Goal: Task Accomplishment & Management: Manage account settings

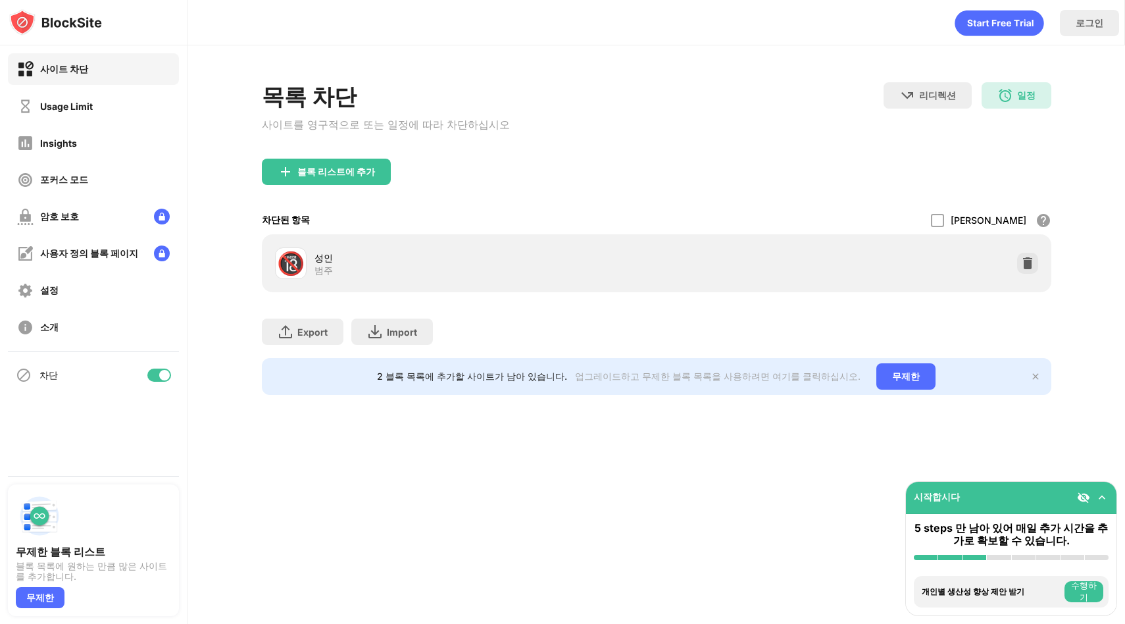
click at [542, 153] on div "목록 차단 사이트를 영구적으로 또는 일정에 따라 차단하십시오 리디렉션 웹 사이트 리디렉션을 설정하려면 클릭하십시오 일정 10:00 to 14:…" at bounding box center [657, 120] width 790 height 76
click at [353, 172] on div "블록 리스트에 추가" at bounding box center [336, 171] width 78 height 11
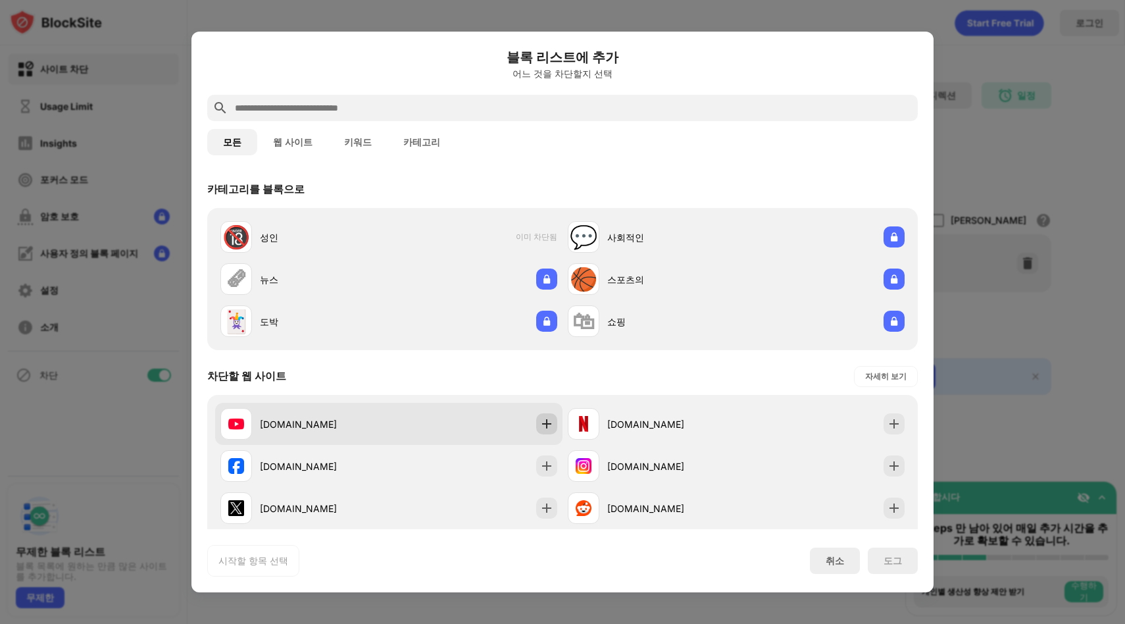
click at [544, 413] on div at bounding box center [546, 423] width 21 height 21
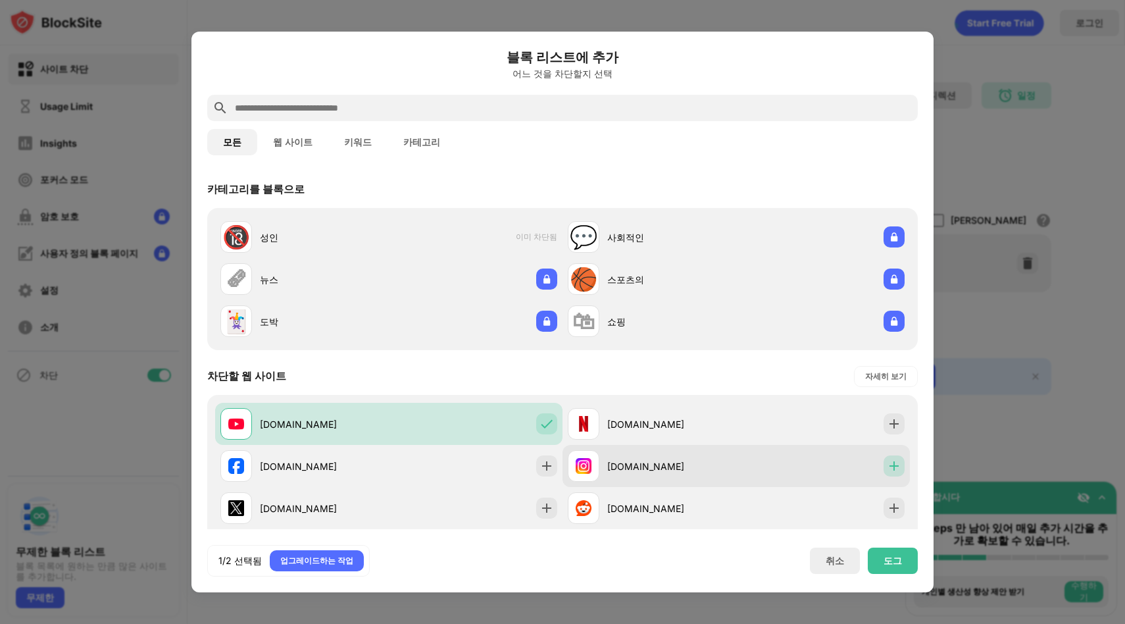
click at [889, 463] on img at bounding box center [894, 465] width 13 height 13
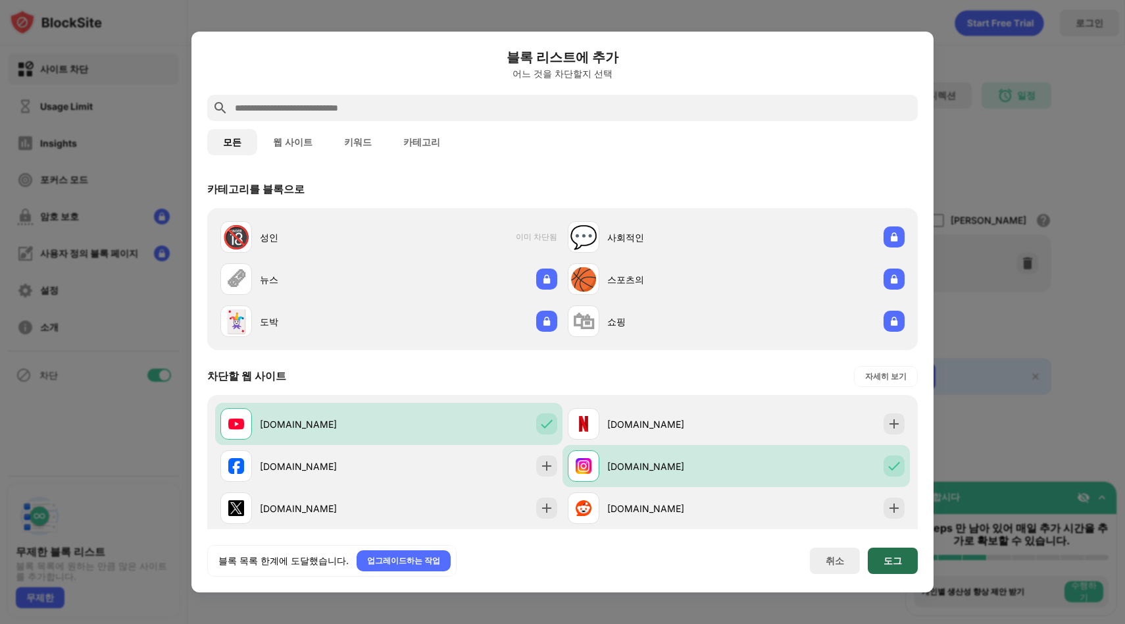
click at [890, 560] on div "도그" at bounding box center [893, 560] width 18 height 11
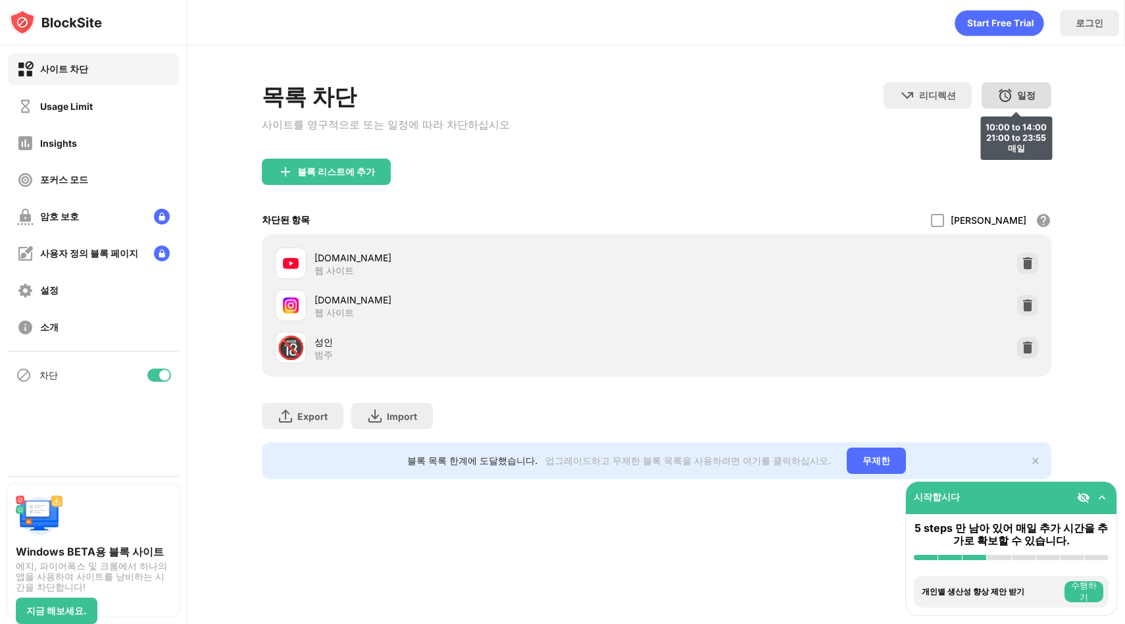
click at [1036, 92] on div "일정 10:00 to 14:00 21:00 to 23:55 매일" at bounding box center [1017, 95] width 70 height 26
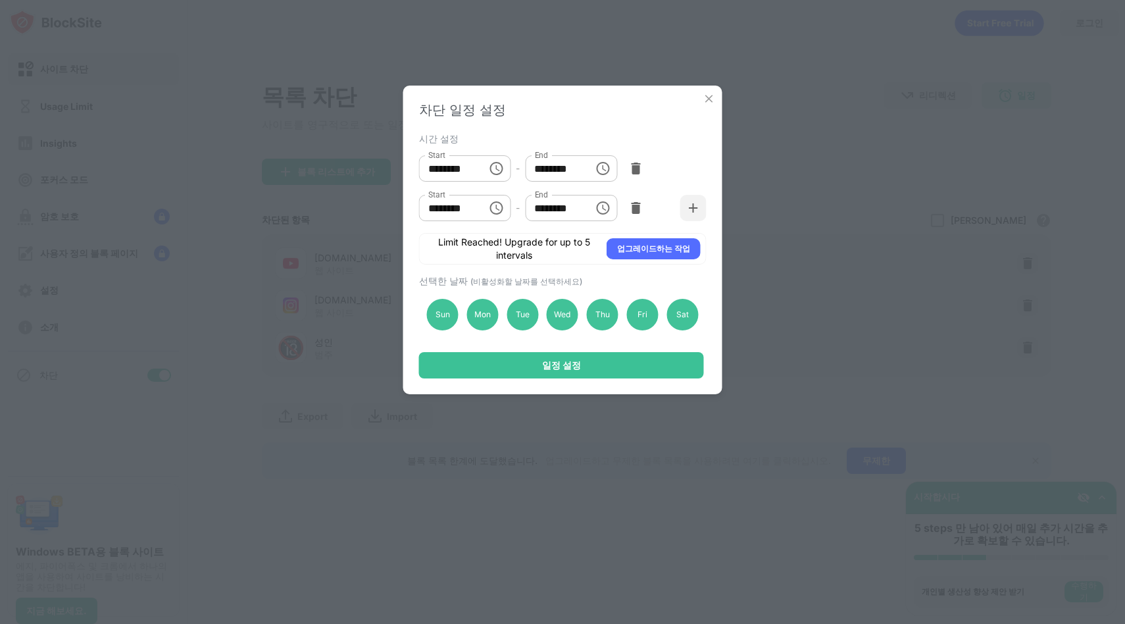
click at [707, 98] on img at bounding box center [709, 98] width 13 height 13
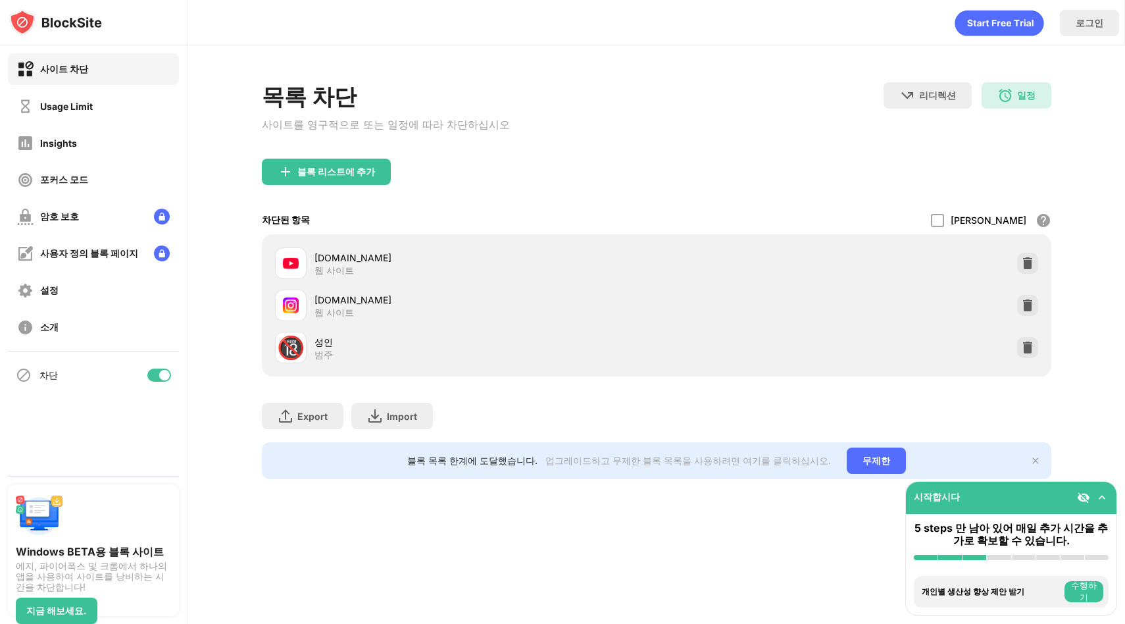
click at [707, 98] on div "목록 차단 사이트를 영구적으로 또는 일정에 따라 차단하십시오 리디렉션 웹 사이트 리디렉션을 설정하려면 클릭하십시오 일정 10:00 to 14:…" at bounding box center [657, 120] width 790 height 76
